Goal: Browse casually

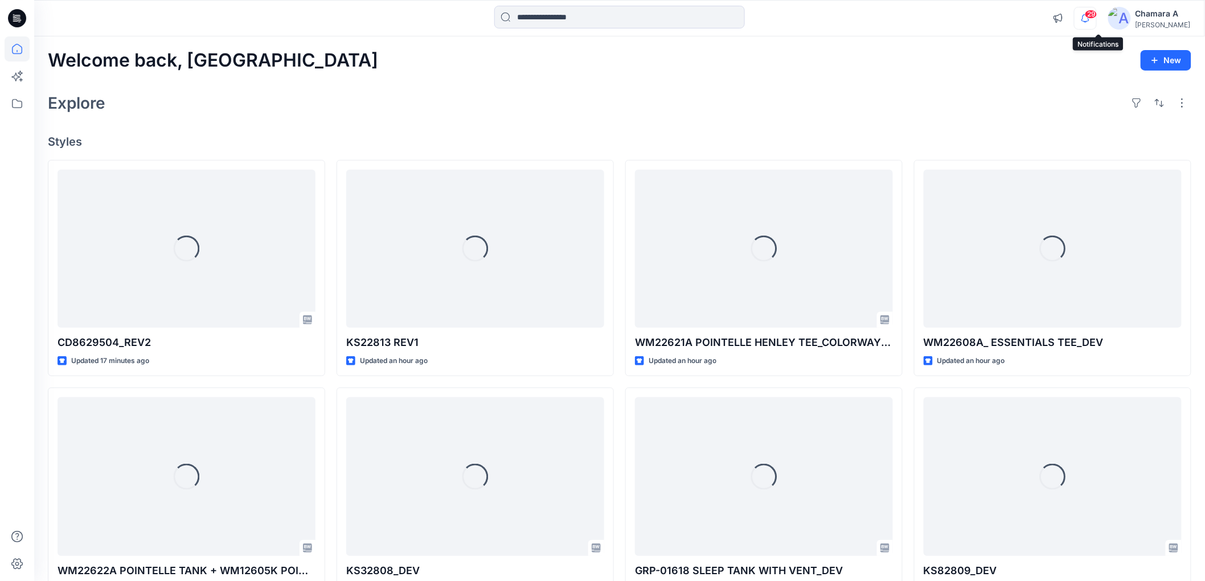
click at [1096, 19] on icon "button" at bounding box center [1086, 18] width 22 height 23
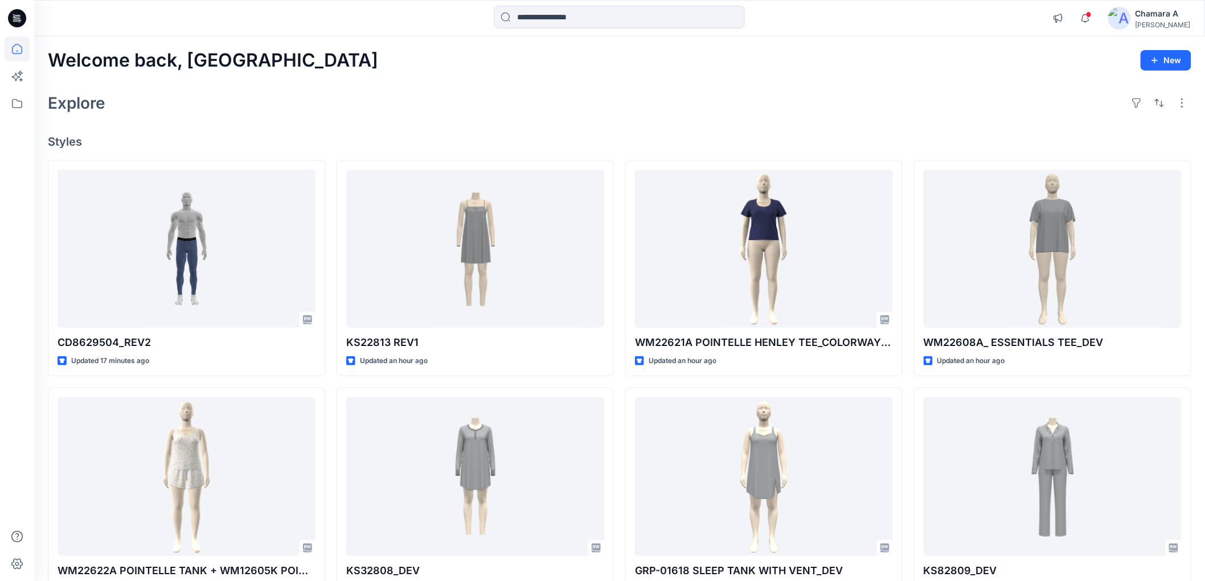
click at [581, 112] on div "Explore" at bounding box center [620, 102] width 1144 height 27
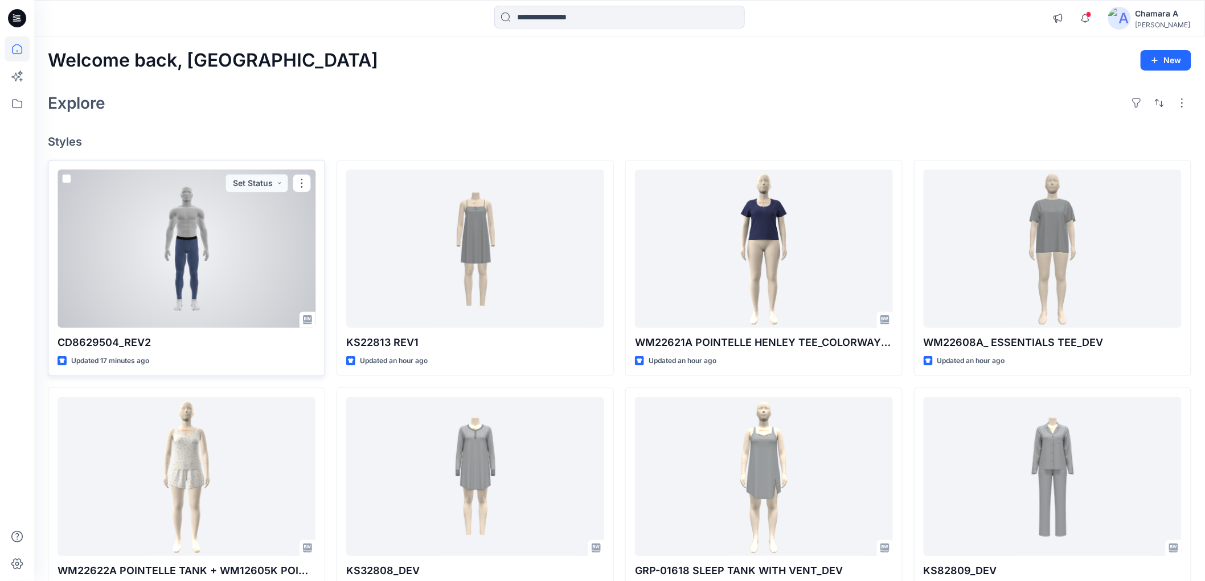
click at [230, 220] on div at bounding box center [187, 249] width 258 height 158
